Goal: Transaction & Acquisition: Purchase product/service

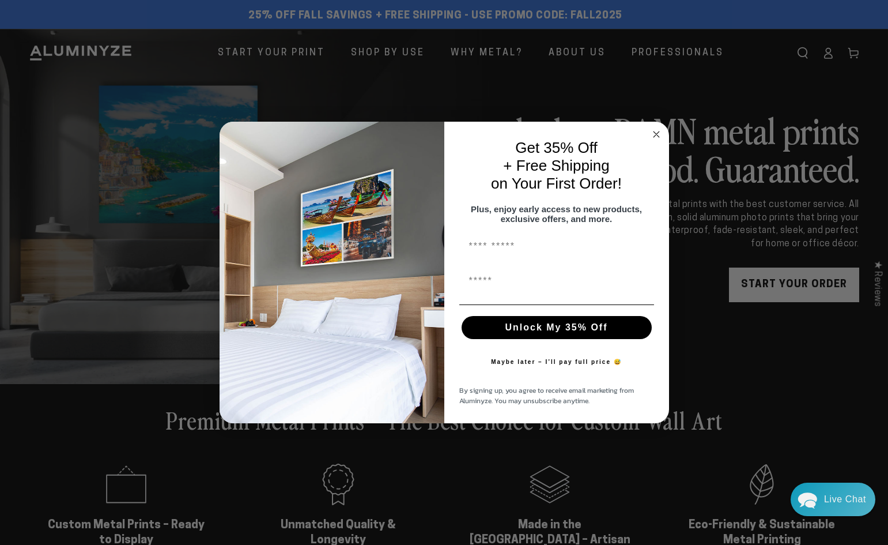
click at [499, 72] on div "Close dialog Get 35% Off + Free Shipping on Your First Order! Plus, enjoy early…" at bounding box center [444, 272] width 888 height 545
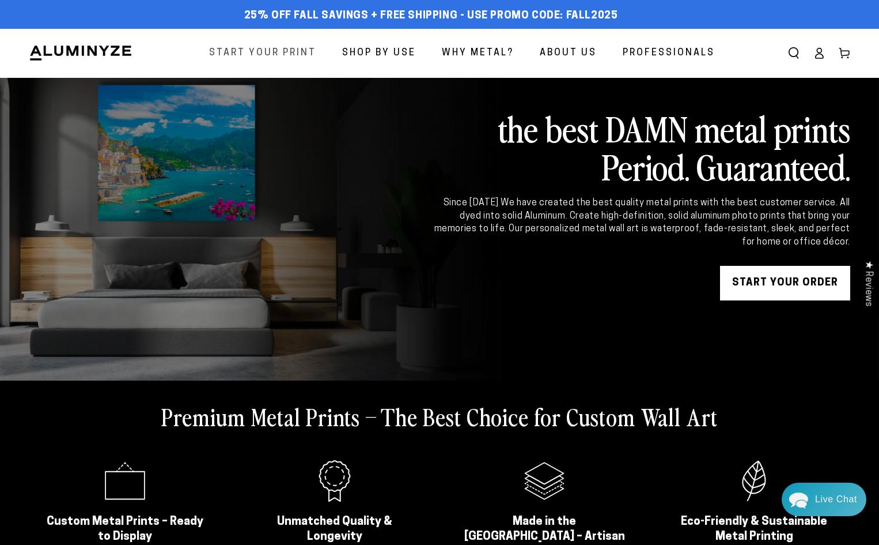
click at [295, 58] on span "Start Your Print" at bounding box center [262, 53] width 107 height 17
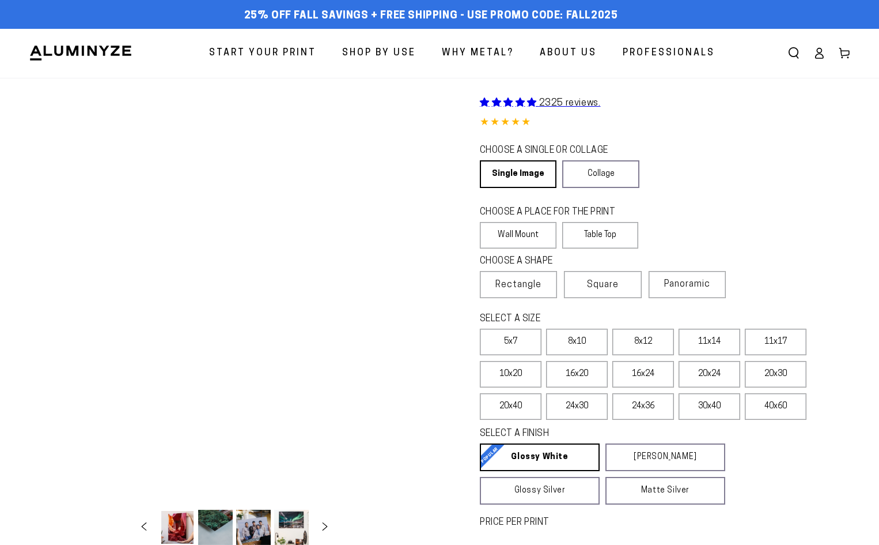
select select "**********"
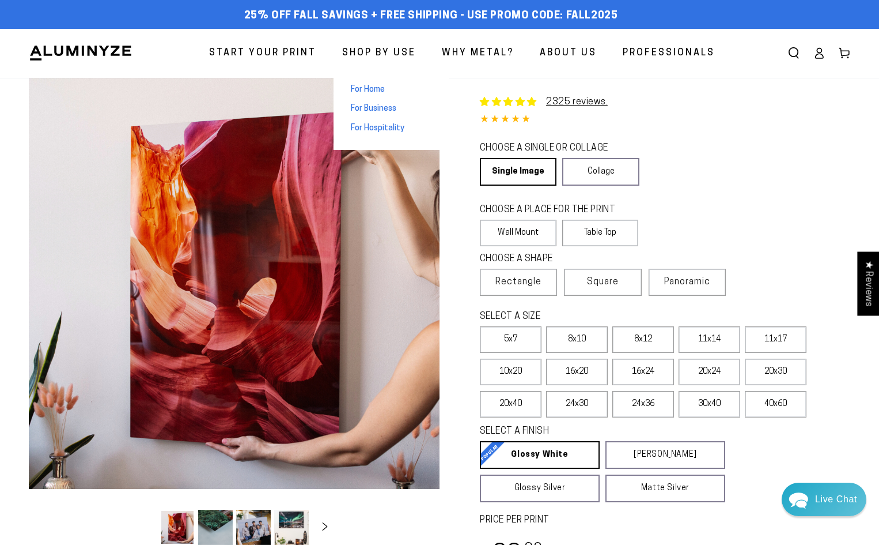
click at [367, 57] on span "Shop By Use" at bounding box center [379, 53] width 74 height 17
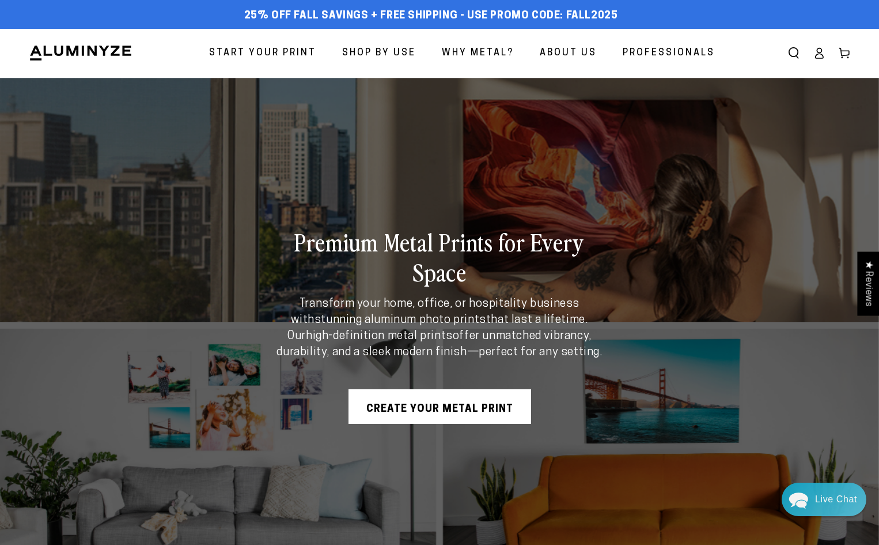
click at [688, 171] on div "Premium Metal Prints for Every Space Transform your home, office, or hospitalit…" at bounding box center [439, 325] width 879 height 494
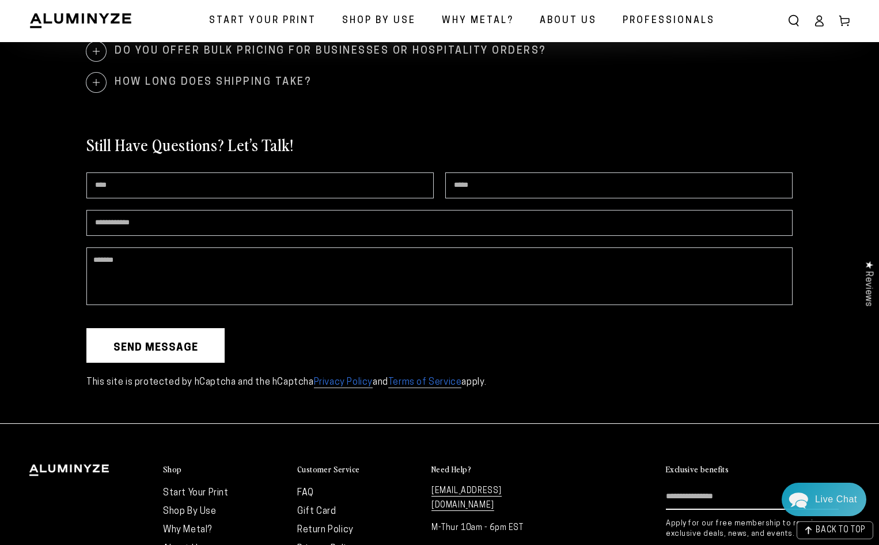
scroll to position [1938, 0]
